Goal: Task Accomplishment & Management: Complete application form

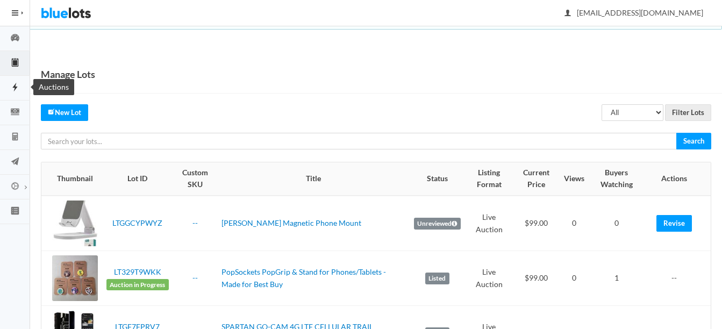
click at [16, 87] on icon "flash" at bounding box center [14, 87] width 5 height 9
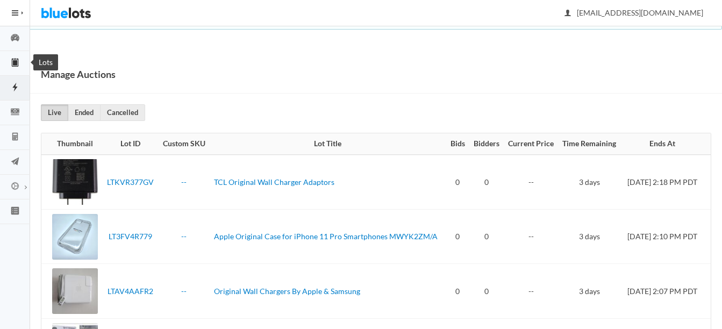
click at [17, 58] on icon "clipboard" at bounding box center [15, 62] width 30 height 10
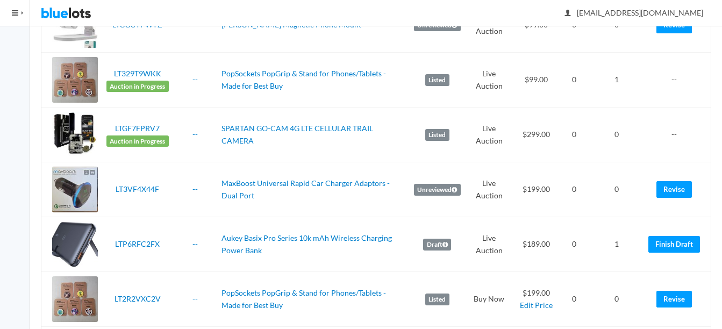
scroll to position [215, 0]
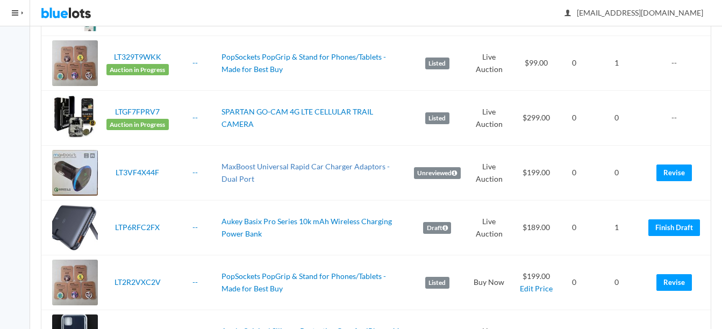
click at [262, 167] on link "MaxBoost Universal Rapid Car Charger Adaptors - Dual Port" at bounding box center [305, 172] width 168 height 21
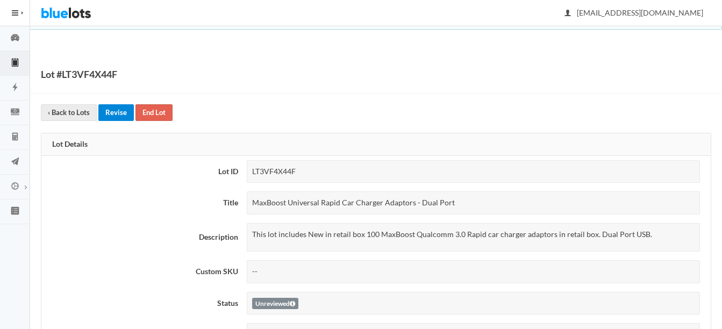
click at [112, 111] on link "Revise" at bounding box center [115, 112] width 35 height 17
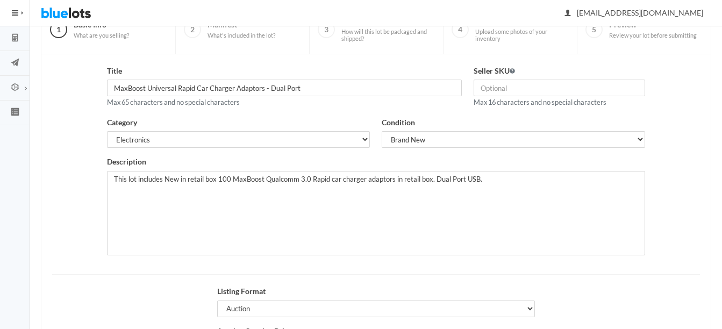
scroll to position [107, 0]
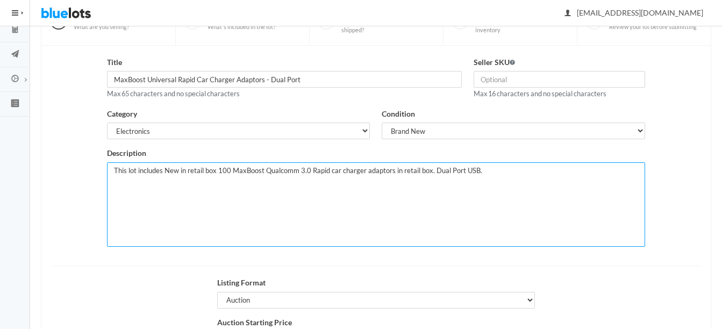
click at [500, 169] on textarea "This lot includes New in retail box 100 MaxBoost Qualcomm 3.0 Rapid car charger…" at bounding box center [375, 204] width 537 height 84
paste textarea "Charge your devices on the go with the Maxboost Dual USB Car Charger, engineere…"
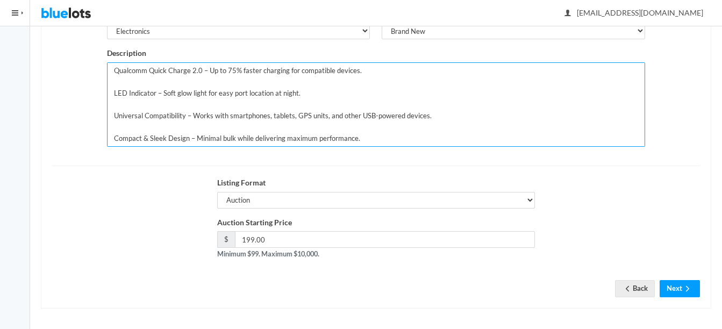
scroll to position [209, 0]
type textarea "This lot includes New in retail box 100 MaxBoost Qualcomm 3.0 Rapid car charger…"
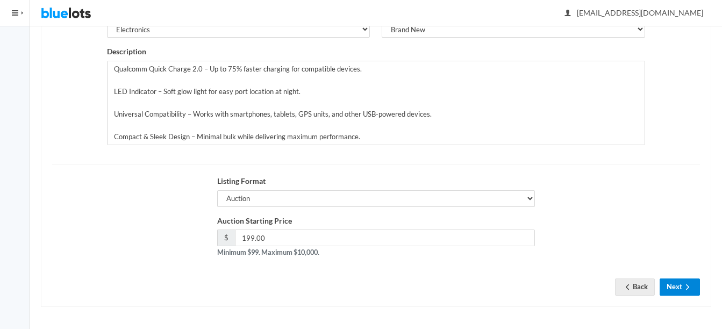
click at [676, 284] on button "Next" at bounding box center [679, 286] width 40 height 17
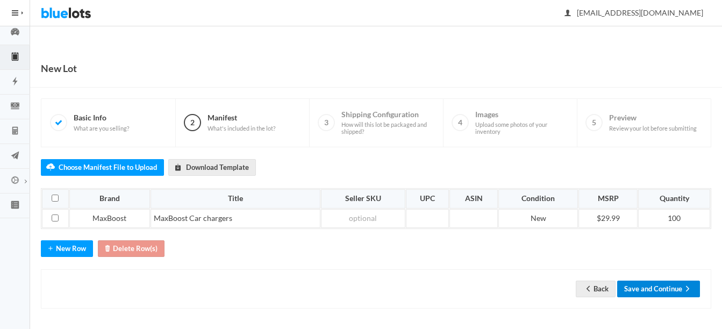
scroll to position [8, 0]
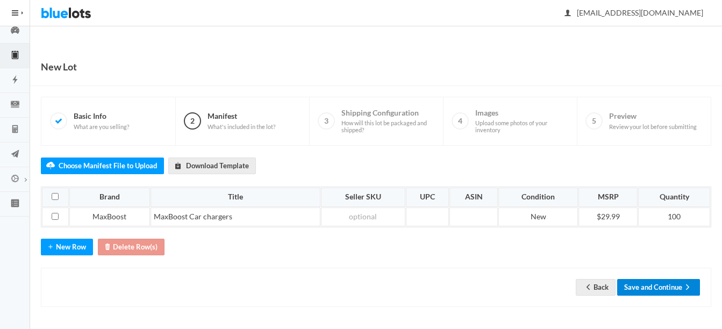
click at [646, 286] on button "Save and Continue" at bounding box center [658, 287] width 83 height 17
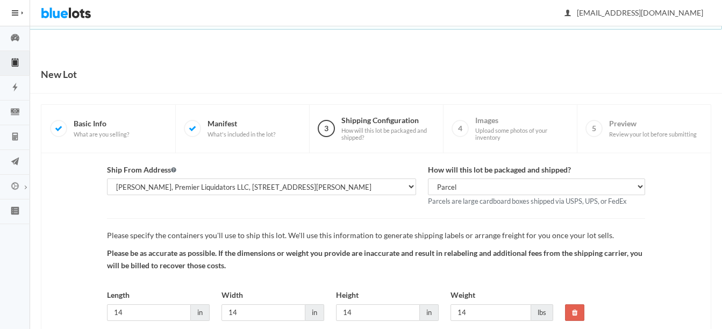
scroll to position [79, 0]
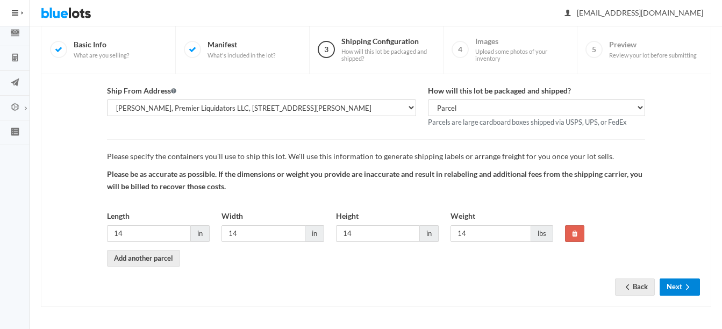
click at [685, 287] on icon "arrow forward" at bounding box center [687, 287] width 11 height 9
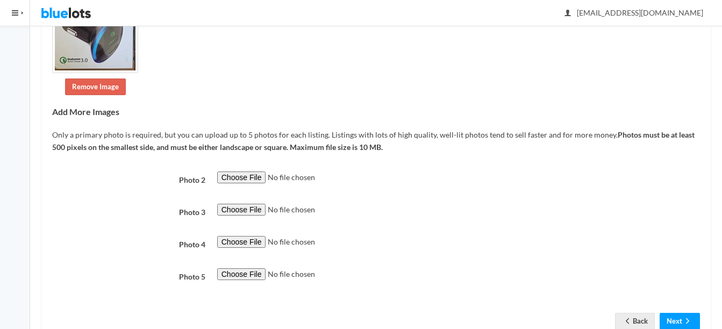
scroll to position [230, 0]
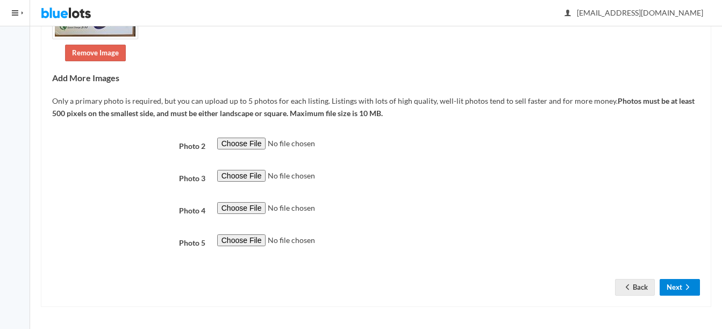
click at [681, 286] on button "Next" at bounding box center [679, 287] width 40 height 17
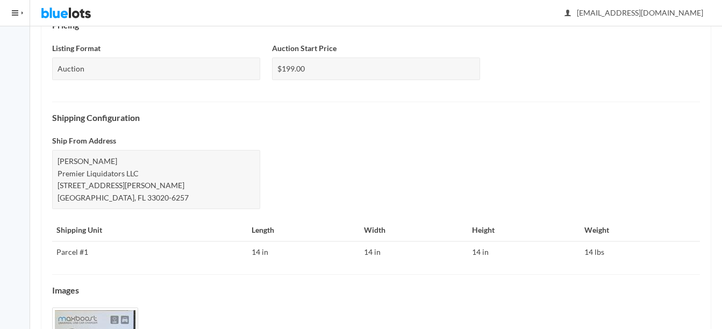
scroll to position [499, 0]
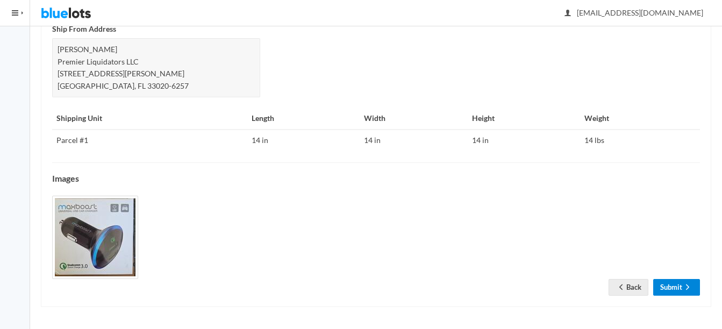
click at [665, 284] on link "Submit" at bounding box center [676, 287] width 47 height 17
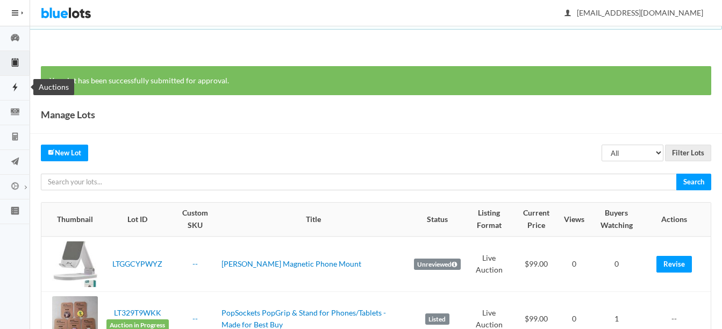
click at [12, 85] on icon "flash" at bounding box center [15, 87] width 30 height 10
